Goal: Task Accomplishment & Management: Use online tool/utility

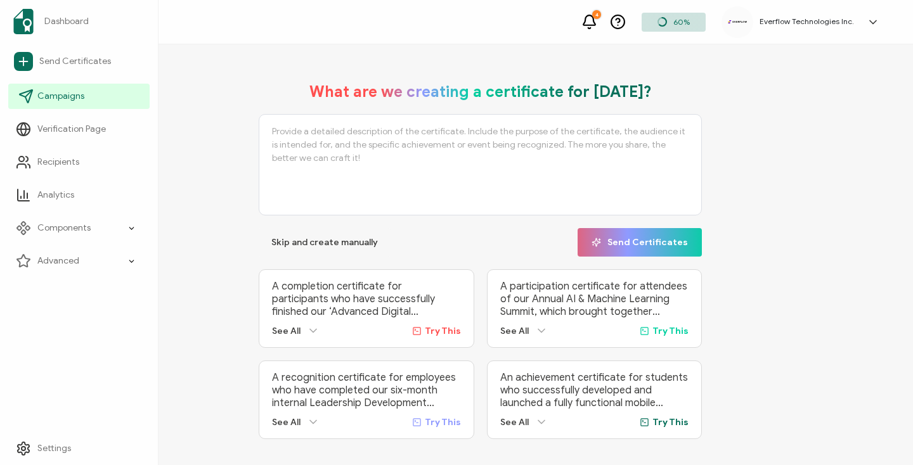
click at [47, 105] on link "Campaigns" at bounding box center [78, 96] width 141 height 25
click at [53, 108] on link "Campaigns" at bounding box center [78, 96] width 141 height 25
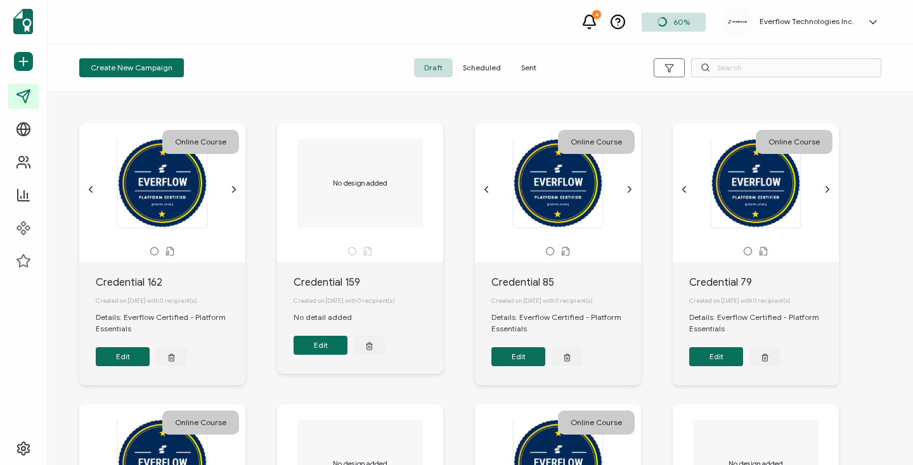
click at [528, 61] on span "Sent" at bounding box center [529, 67] width 36 height 19
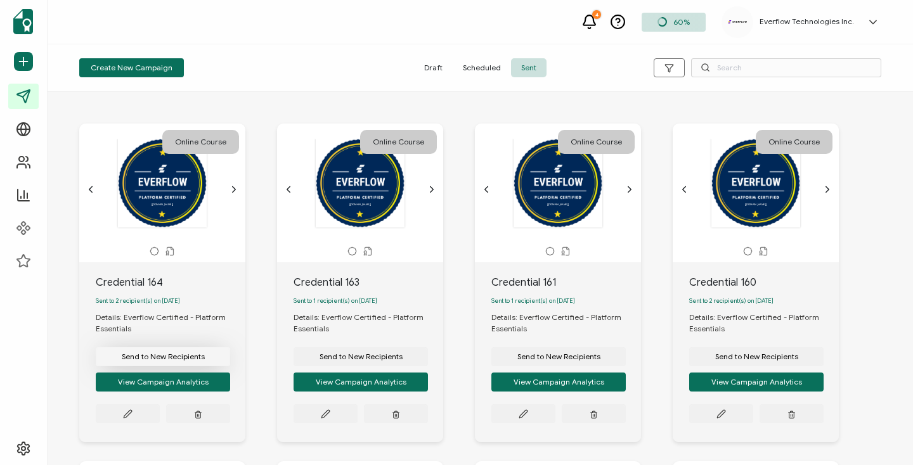
click at [136, 359] on span "Send to New Recipients" at bounding box center [163, 357] width 83 height 8
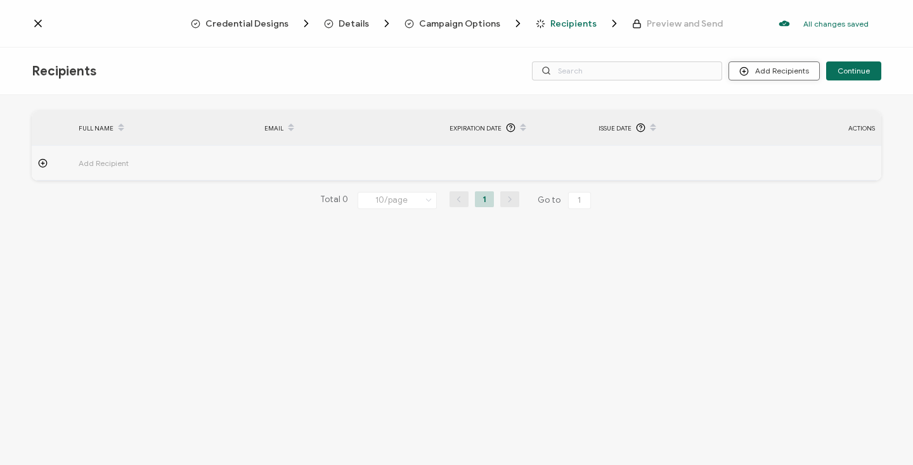
click at [761, 76] on button "Add Recipients" at bounding box center [773, 70] width 91 height 19
click at [768, 122] on span "Import From Recipients" at bounding box center [799, 126] width 82 height 10
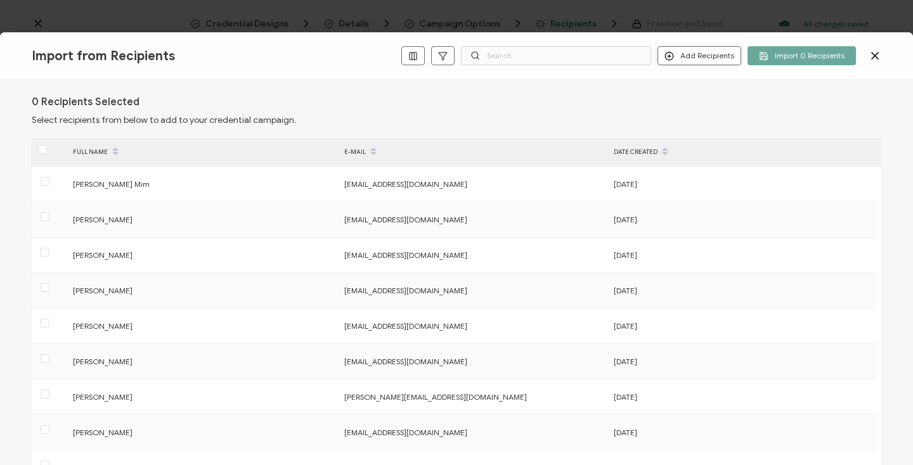
click at [682, 60] on button "Add Recipients" at bounding box center [699, 55] width 84 height 19
click at [691, 96] on span "Add a Single Recipient" at bounding box center [729, 101] width 80 height 10
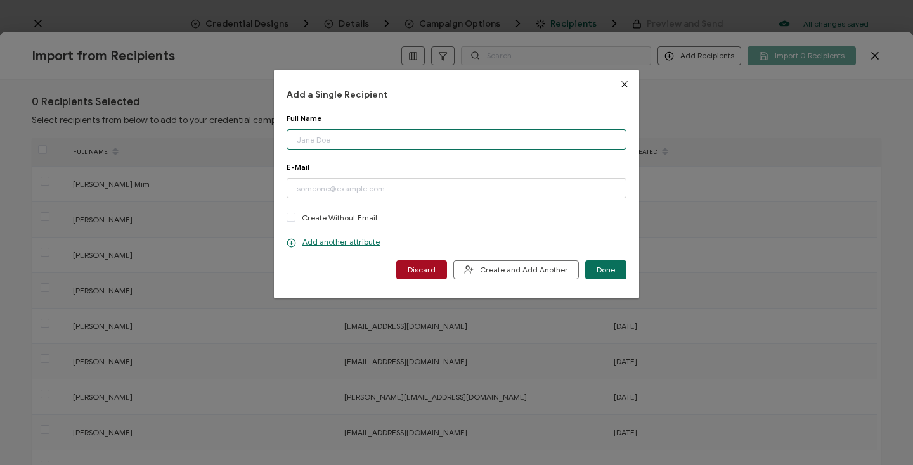
paste input "[PERSON_NAME] Email: [EMAIL_ADDRESS][DOMAIN_NAME]"
drag, startPoint x: 470, startPoint y: 142, endPoint x: 365, endPoint y: 143, distance: 104.6
click at [365, 143] on input "[PERSON_NAME] Email: [EMAIL_ADDRESS][DOMAIN_NAME]" at bounding box center [457, 139] width 340 height 20
drag, startPoint x: 473, startPoint y: 145, endPoint x: 363, endPoint y: 145, distance: 110.3
click at [363, 145] on input "[PERSON_NAME] Email: [EMAIL_ADDRESS][DOMAIN_NAME]" at bounding box center [457, 139] width 340 height 20
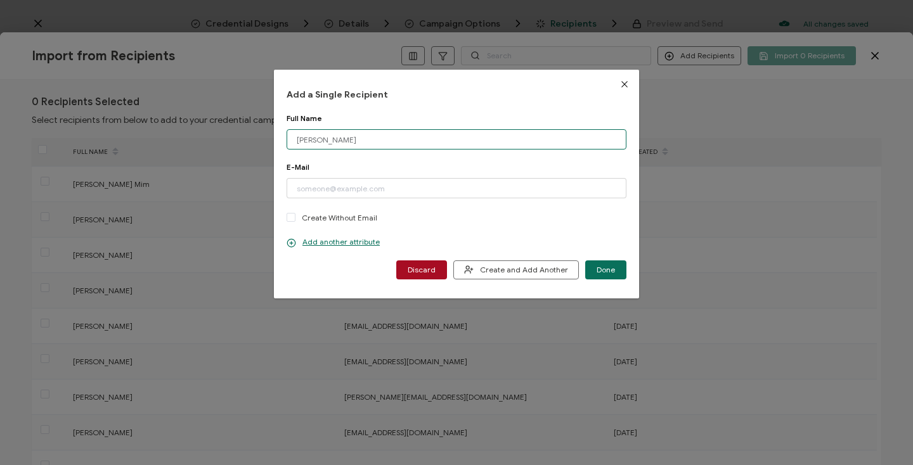
type input "[PERSON_NAME]"
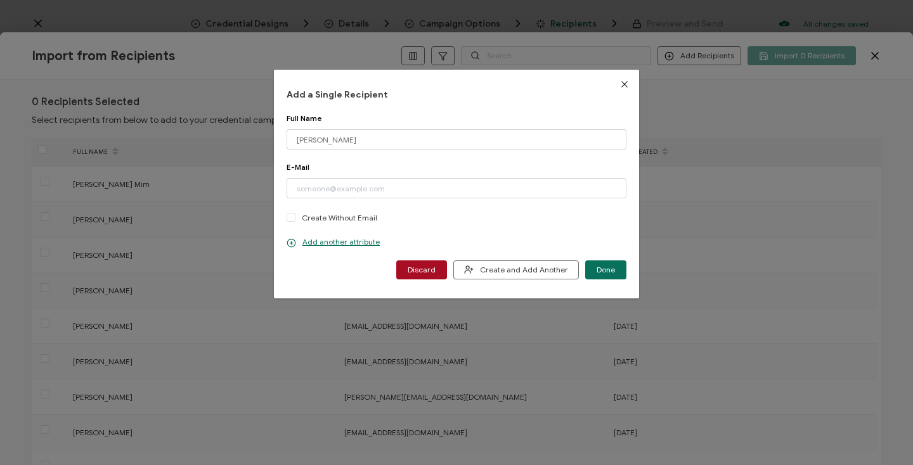
click at [361, 114] on div "Full Name" at bounding box center [457, 118] width 340 height 10
paste input "[EMAIL_ADDRESS][DOMAIN_NAME]"
type input "[EMAIL_ADDRESS][DOMAIN_NAME]"
click at [379, 153] on div "Full Name [PERSON_NAME] Please enter a valid name." at bounding box center [457, 137] width 340 height 49
click at [600, 269] on span "Done" at bounding box center [606, 270] width 18 height 8
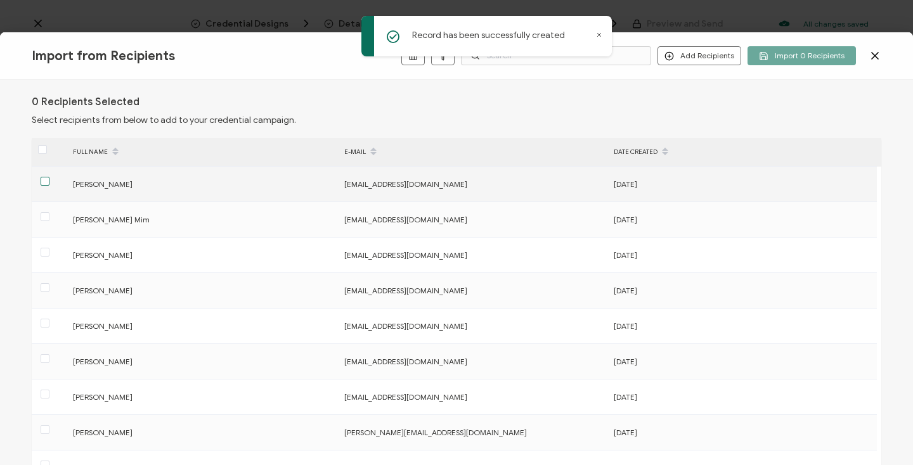
click at [49, 181] on span at bounding box center [45, 181] width 9 height 9
click at [49, 177] on input "checkbox" at bounding box center [49, 177] width 0 height 0
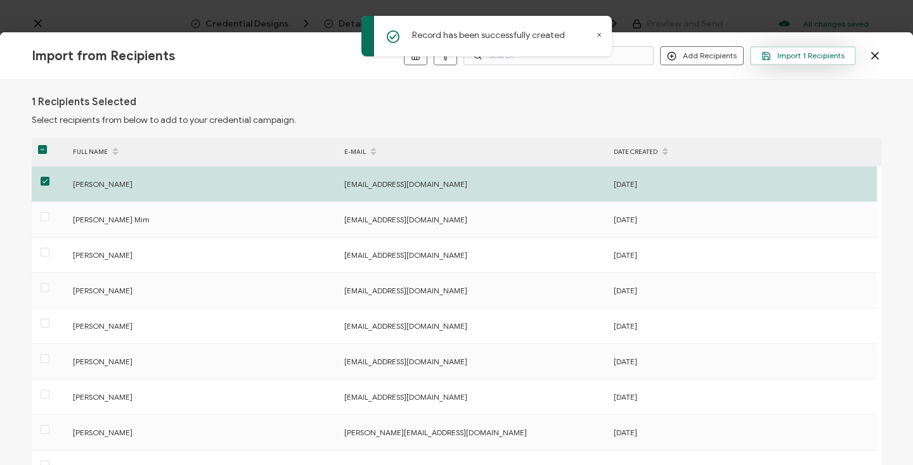
click at [801, 53] on span "Import 1 Recipients" at bounding box center [802, 56] width 83 height 10
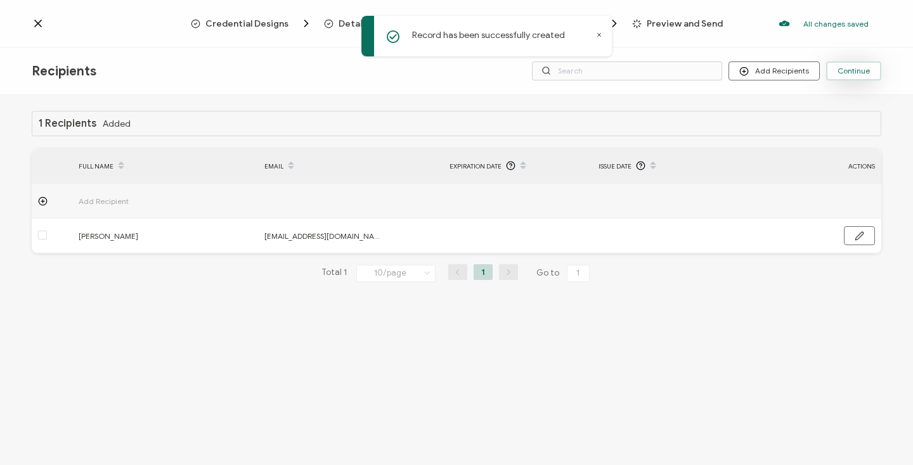
click at [851, 74] on span "Continue" at bounding box center [854, 71] width 32 height 8
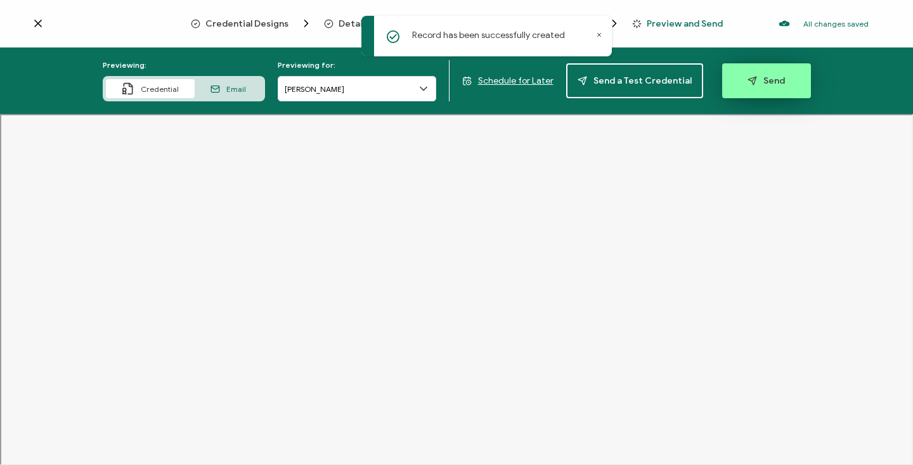
click at [737, 83] on button "Send" at bounding box center [766, 80] width 89 height 35
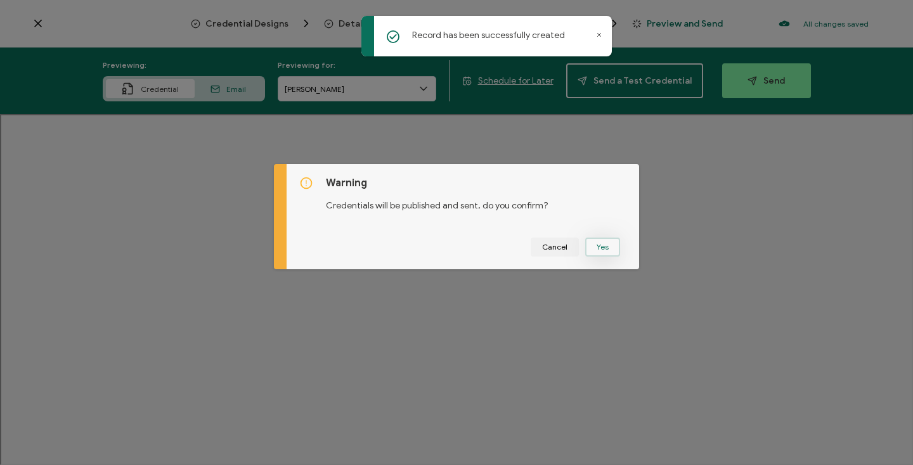
click at [600, 251] on button "Yes" at bounding box center [602, 247] width 35 height 19
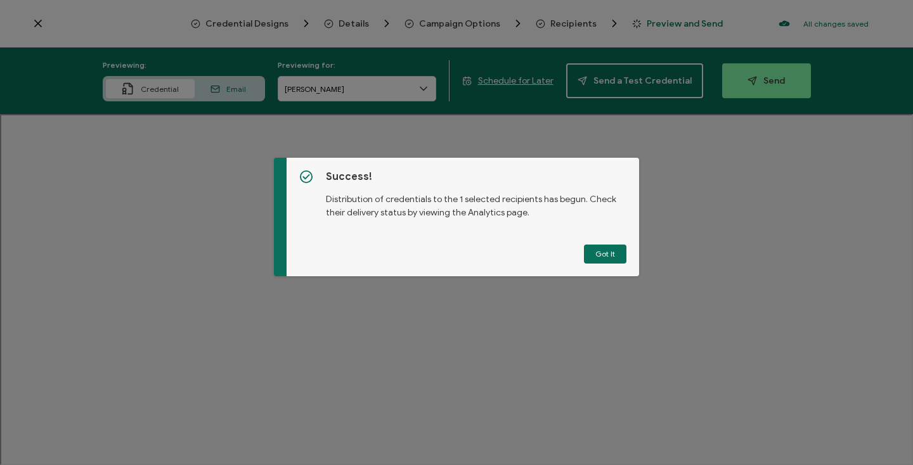
click at [620, 266] on div "Success! Distribution of credentials to the 1 selected recipients has begun. Ch…" at bounding box center [463, 217] width 353 height 119
click at [614, 255] on button "Got It" at bounding box center [605, 254] width 42 height 19
